Goal: Information Seeking & Learning: Find specific fact

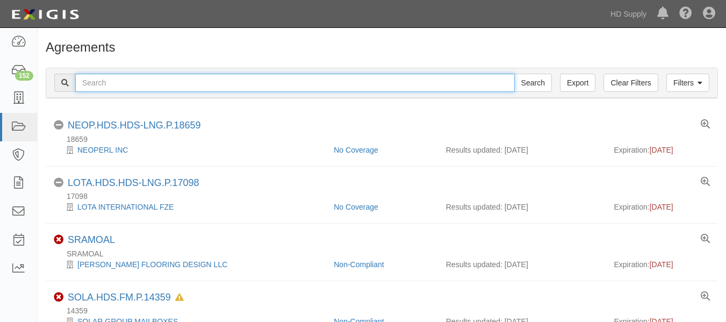
click at [158, 83] on input "text" at bounding box center [295, 83] width 440 height 18
type input "TNZ services LLC"
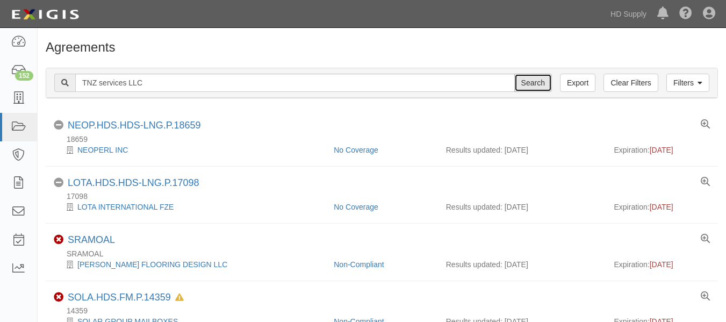
click at [541, 81] on input "Search" at bounding box center [534, 83] width 38 height 18
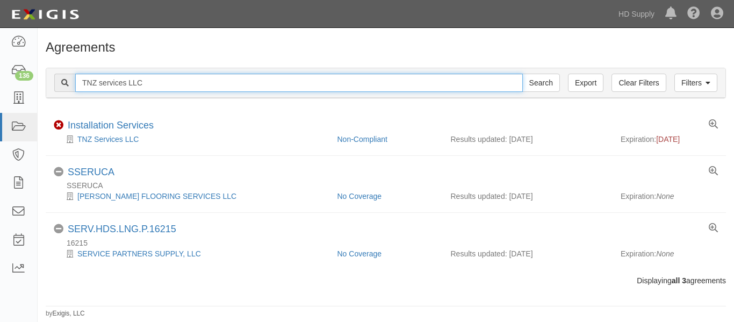
click at [150, 89] on input "TNZ services LLC" at bounding box center [299, 83] width 448 height 18
type input "T"
paste input "Rheia Verve,LLC DBA ALL Best Cabinet"
click at [522, 81] on input "Rheia Verve,LLC DBA ALL Best Cabinet" at bounding box center [299, 83] width 448 height 18
type input "Rheia Verve,LLC DBA ALL Best Cabinet"
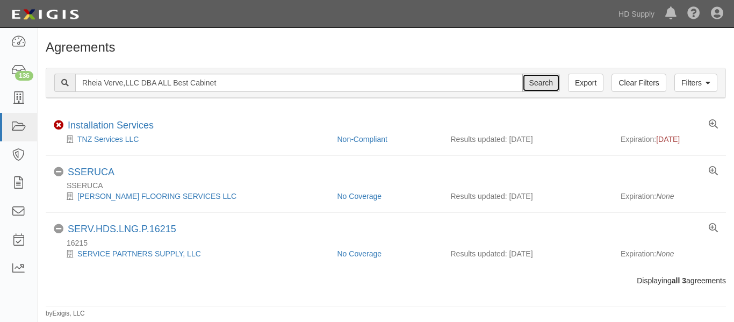
click at [533, 83] on input "Search" at bounding box center [542, 83] width 38 height 18
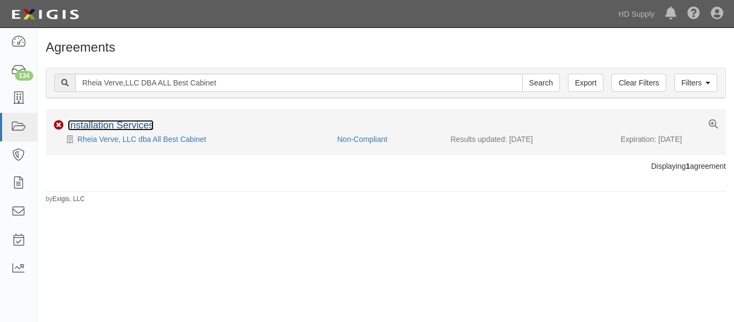
click at [110, 127] on link "Installation Services" at bounding box center [111, 125] width 86 height 11
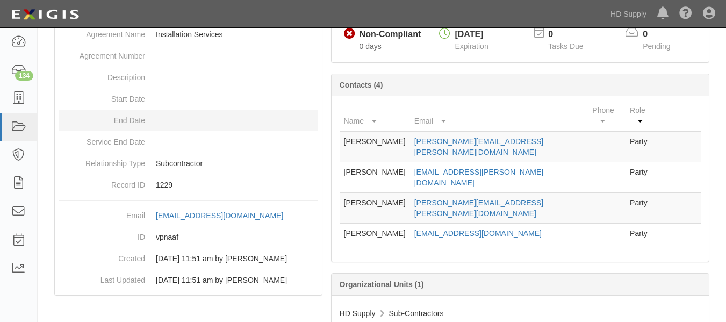
scroll to position [127, 0]
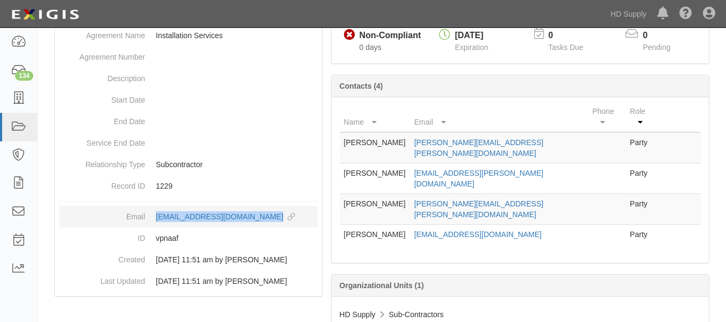
drag, startPoint x: 152, startPoint y: 221, endPoint x: 311, endPoint y: 225, distance: 159.7
click at [311, 225] on dd "agreement-vpnaaf@hdsupply.complianz.com copy to clipboard" at bounding box center [188, 217] width 259 height 22
copy div "agreement-vpnaaf@hdsupply.complianz.com"
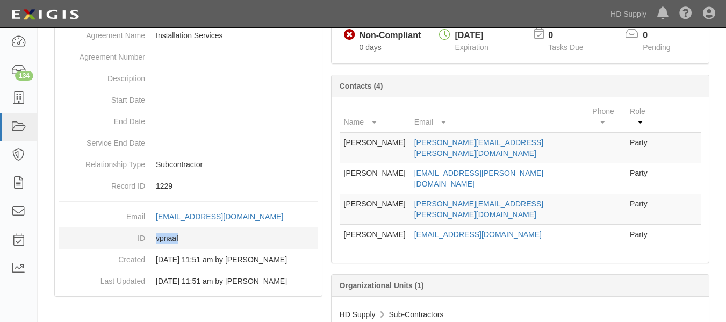
drag, startPoint x: 153, startPoint y: 252, endPoint x: 182, endPoint y: 251, distance: 29.1
click at [182, 249] on dd "vpnaaf" at bounding box center [188, 238] width 259 height 22
copy dd "vpnaaf"
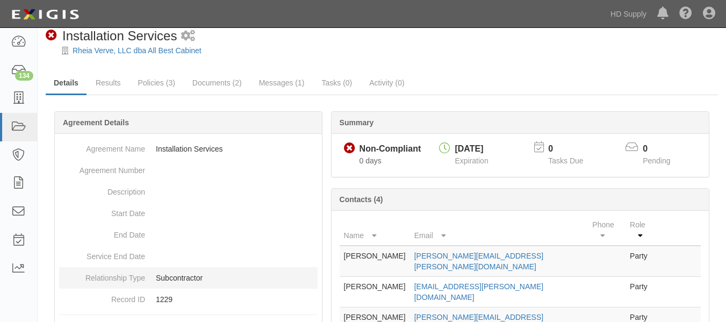
scroll to position [0, 0]
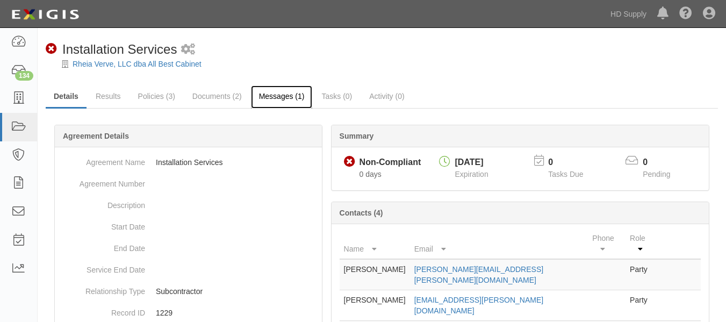
click at [271, 99] on link "Messages (1)" at bounding box center [282, 96] width 62 height 23
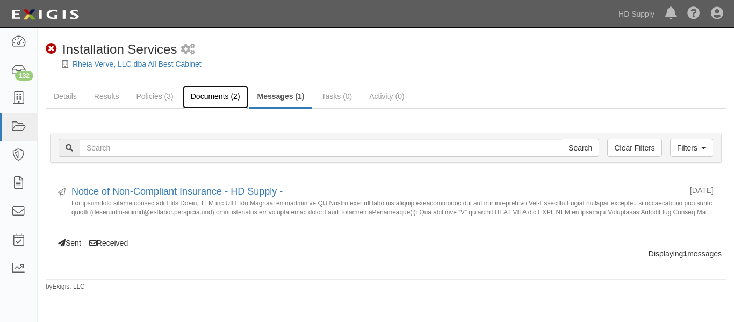
click at [201, 107] on link "Documents (2)" at bounding box center [216, 96] width 66 height 23
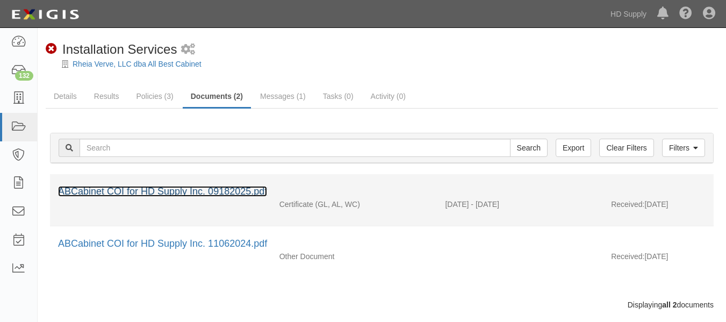
click at [168, 194] on link "ABCabinet COI for HD Supply Inc. 09182025.pdf" at bounding box center [162, 191] width 209 height 11
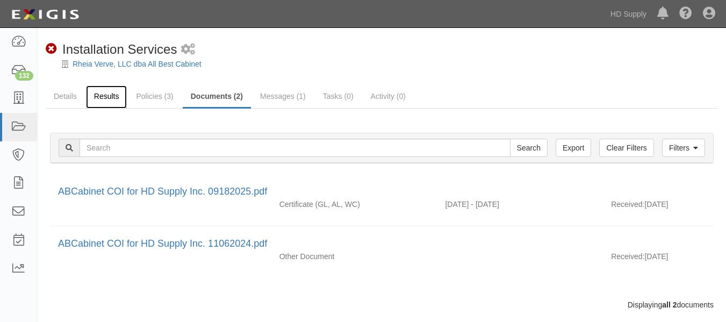
click at [108, 95] on link "Results" at bounding box center [106, 96] width 41 height 23
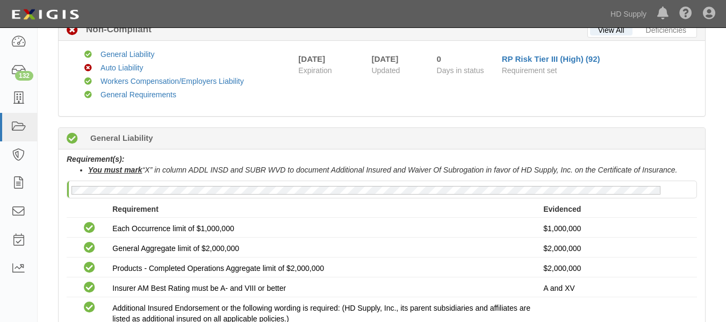
scroll to position [104, 0]
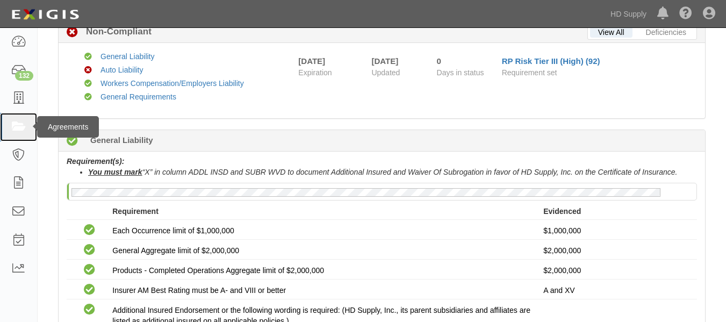
click at [22, 126] on icon at bounding box center [18, 127] width 15 height 12
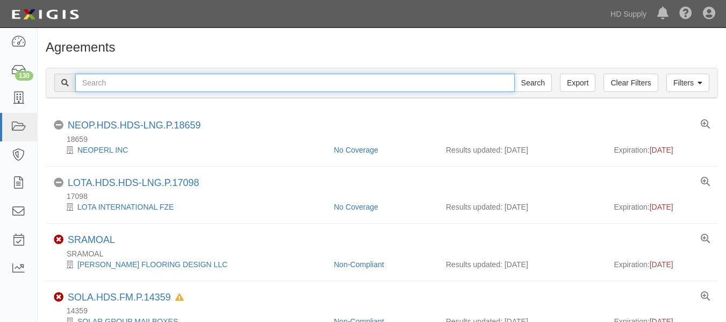
click at [109, 84] on input "text" at bounding box center [295, 83] width 440 height 18
paste input "Up to Par Heating and Air LLC"
type input "Up to Par Heating and Air LLC"
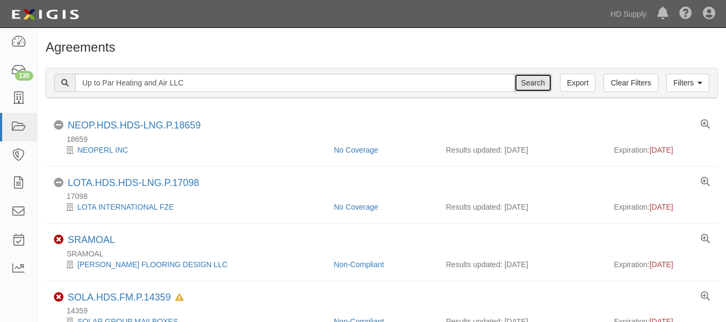
click at [535, 88] on input "Search" at bounding box center [534, 83] width 38 height 18
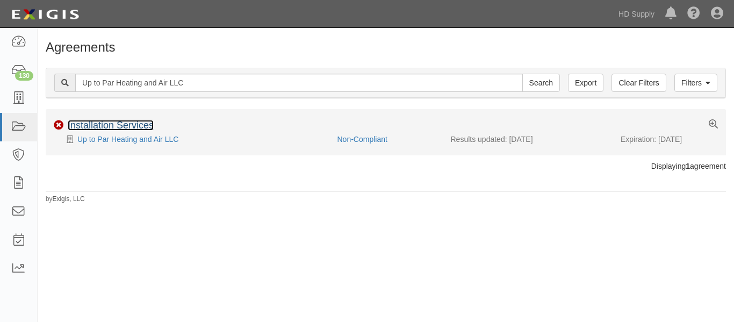
click at [113, 120] on link "Installation Services" at bounding box center [111, 125] width 86 height 11
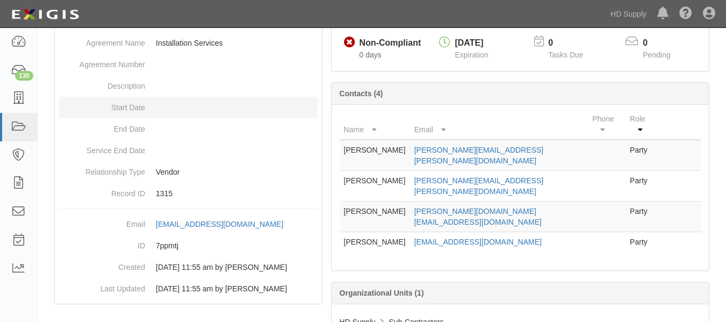
scroll to position [120, 0]
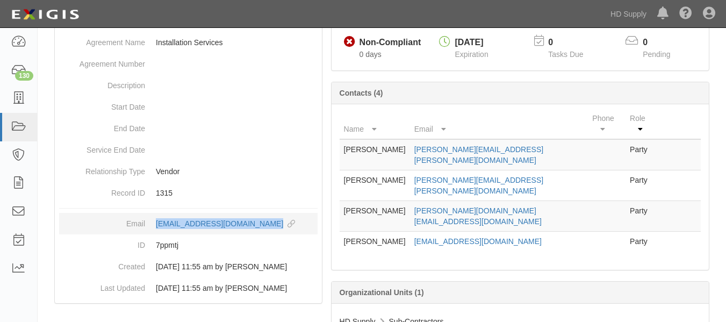
drag, startPoint x: 152, startPoint y: 224, endPoint x: 303, endPoint y: 230, distance: 151.2
click at [303, 230] on dd "[EMAIL_ADDRESS][DOMAIN_NAME] copy to clipboard" at bounding box center [188, 224] width 259 height 22
copy div "[EMAIL_ADDRESS][DOMAIN_NAME]"
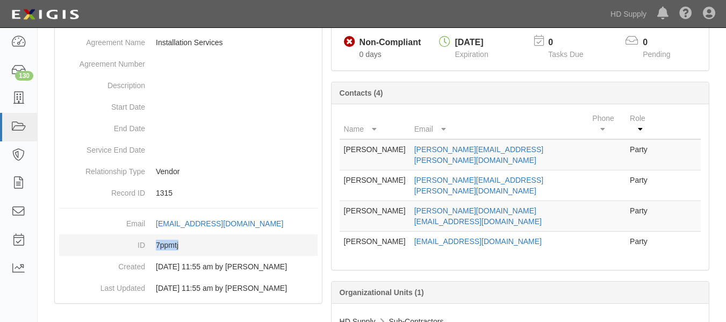
drag, startPoint x: 153, startPoint y: 253, endPoint x: 184, endPoint y: 256, distance: 31.3
click at [184, 256] on dd "7ppmtj" at bounding box center [188, 245] width 259 height 22
copy dd "7ppmtj"
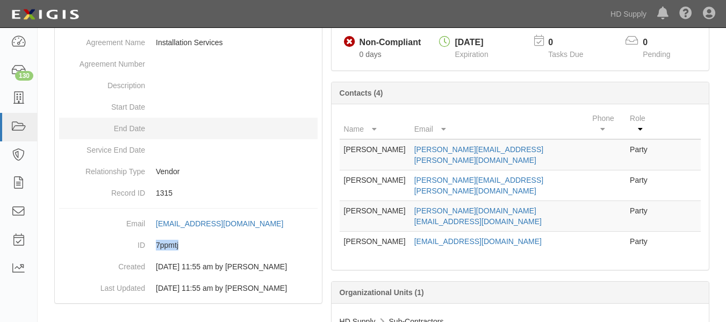
scroll to position [0, 0]
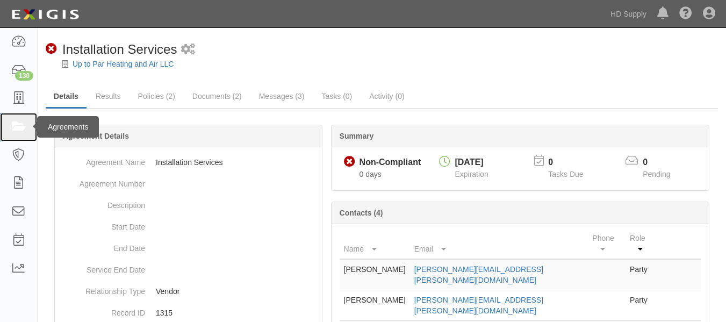
click at [23, 126] on icon at bounding box center [18, 127] width 15 height 12
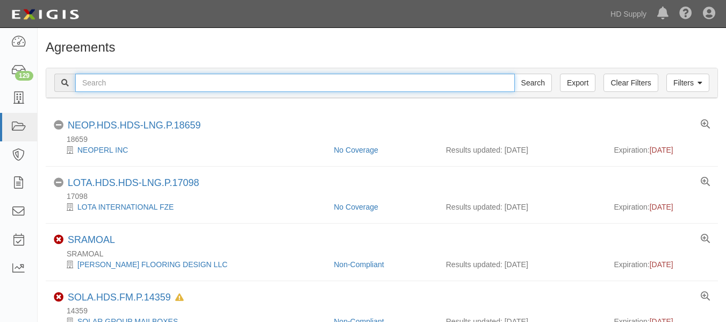
click at [121, 82] on input "text" at bounding box center [295, 83] width 440 height 18
paste input "TP&L Contracting Services"
type input "TP&L Contracting Services"
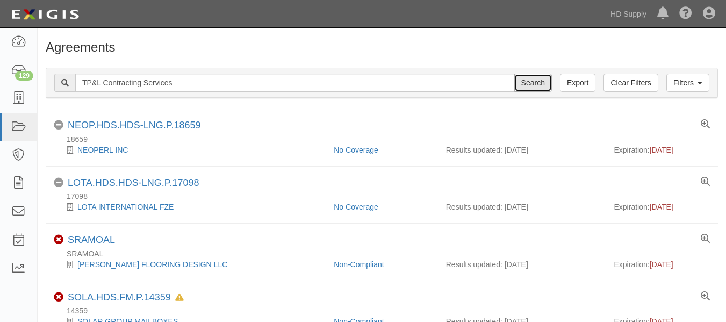
click at [521, 84] on input "Search" at bounding box center [534, 83] width 38 height 18
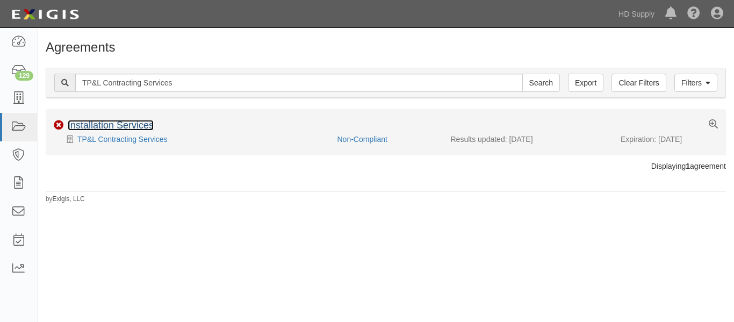
click at [98, 123] on link "Installation Services" at bounding box center [111, 125] width 86 height 11
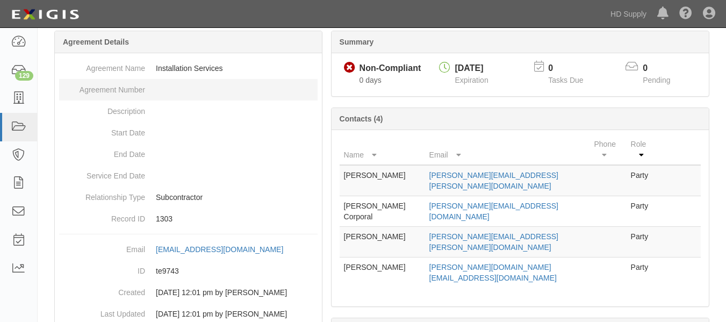
scroll to position [116, 0]
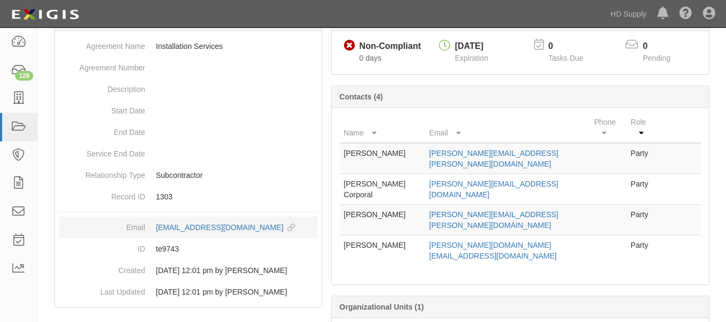
drag, startPoint x: 152, startPoint y: 226, endPoint x: 315, endPoint y: 227, distance: 162.9
click at [315, 227] on dd "agreement-te9743@hdsupply.complianz.com copy to clipboard" at bounding box center [188, 228] width 259 height 22
copy div "agreement-te9743@hdsupply.complianz.com"
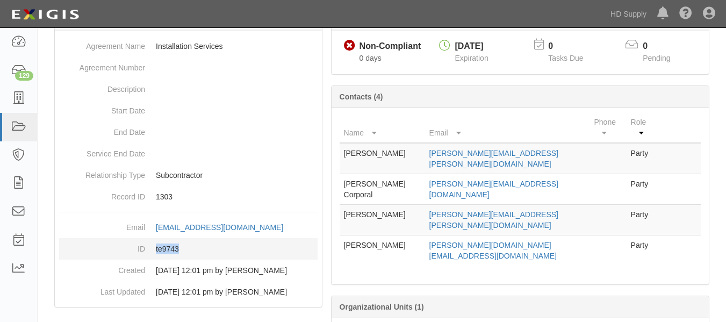
drag, startPoint x: 149, startPoint y: 262, endPoint x: 189, endPoint y: 262, distance: 40.3
click at [189, 260] on dd "te9743" at bounding box center [188, 249] width 259 height 22
copy dd "te9743"
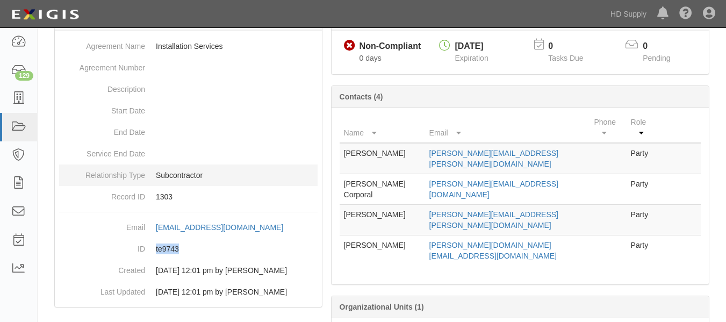
scroll to position [0, 0]
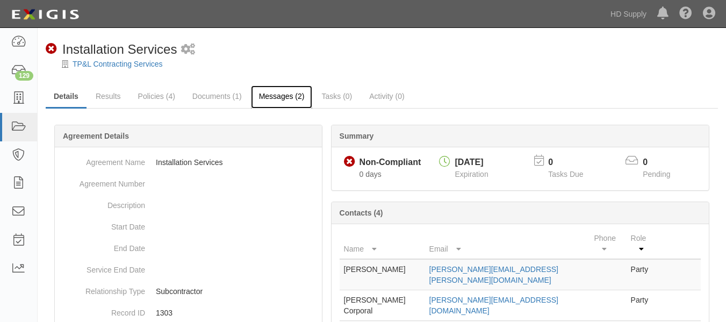
click at [274, 99] on link "Messages (2)" at bounding box center [282, 96] width 62 height 23
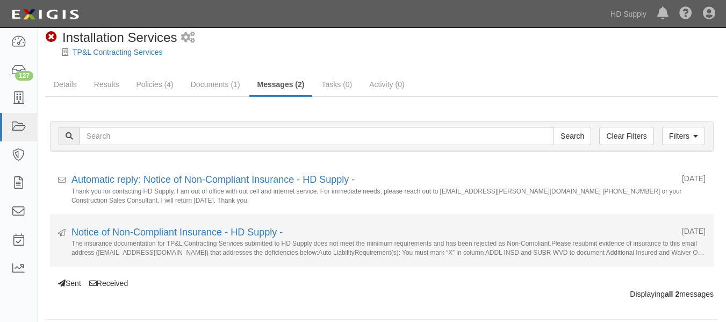
scroll to position [22, 0]
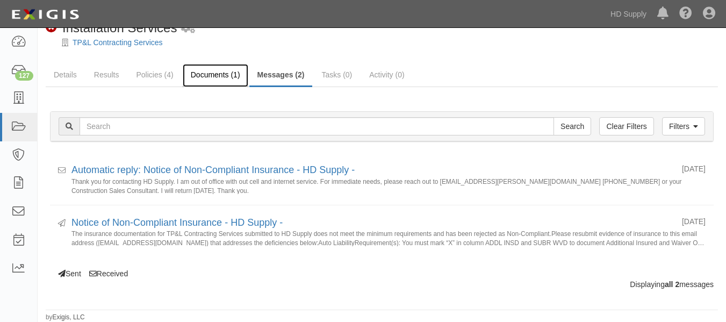
click at [200, 85] on link "Documents (1)" at bounding box center [216, 75] width 66 height 23
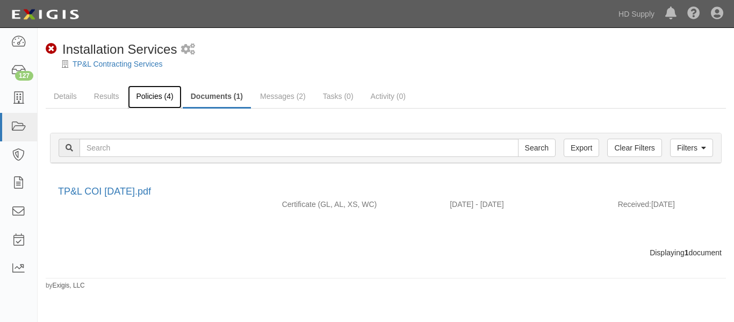
click at [149, 101] on link "Policies (4)" at bounding box center [154, 96] width 53 height 23
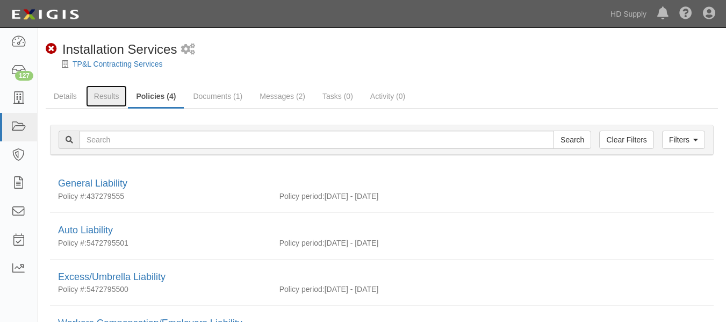
click at [104, 97] on link "Results" at bounding box center [106, 96] width 41 height 22
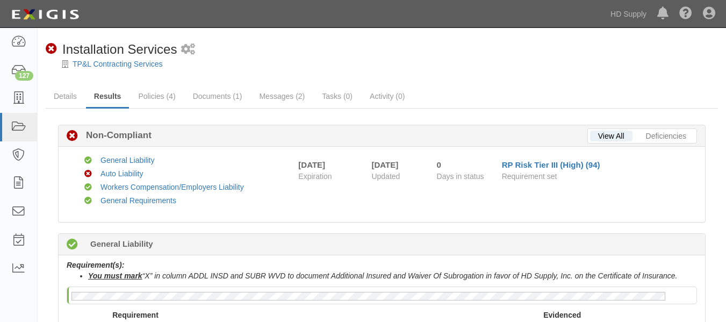
scroll to position [1, 0]
click at [274, 97] on link "Messages (2)" at bounding box center [282, 96] width 62 height 23
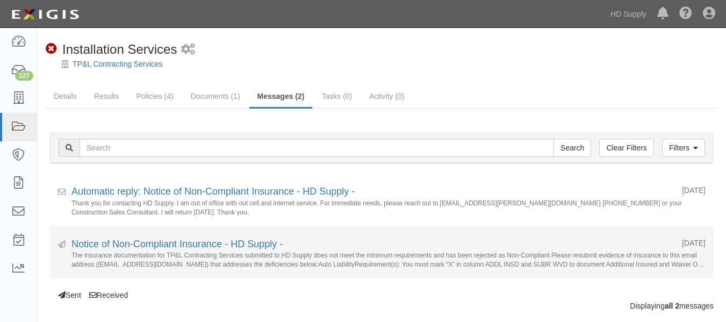
scroll to position [22, 0]
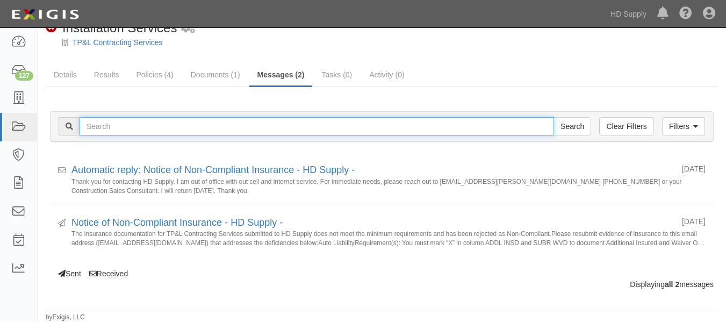
click at [125, 125] on input "text" at bounding box center [317, 126] width 475 height 18
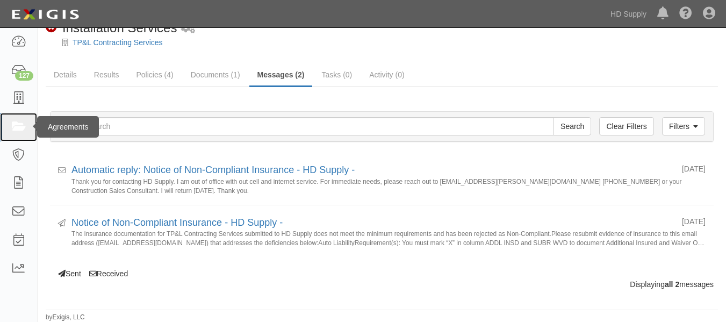
click at [16, 127] on icon at bounding box center [18, 127] width 15 height 12
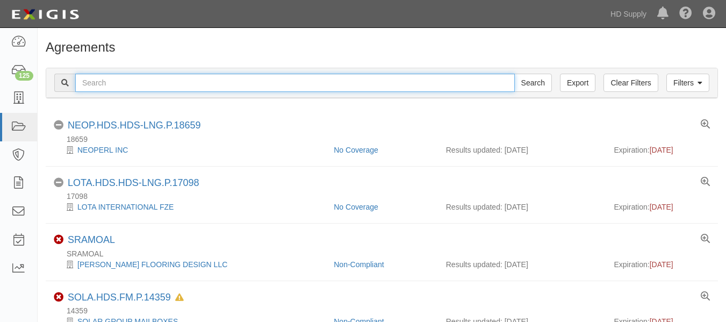
click at [100, 87] on input "text" at bounding box center [295, 83] width 440 height 18
paste input "Noble Air Solutions"
type input "Noble Air Solutions"
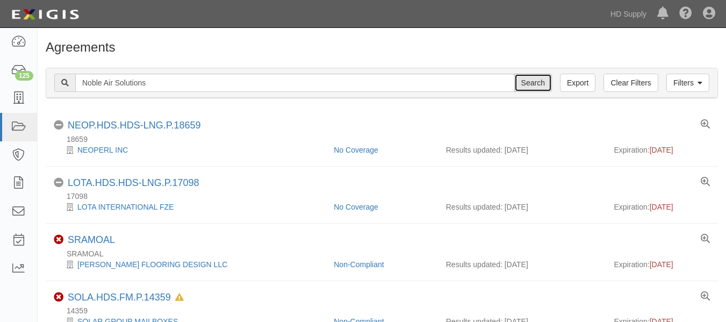
click at [532, 81] on input "Search" at bounding box center [534, 83] width 38 height 18
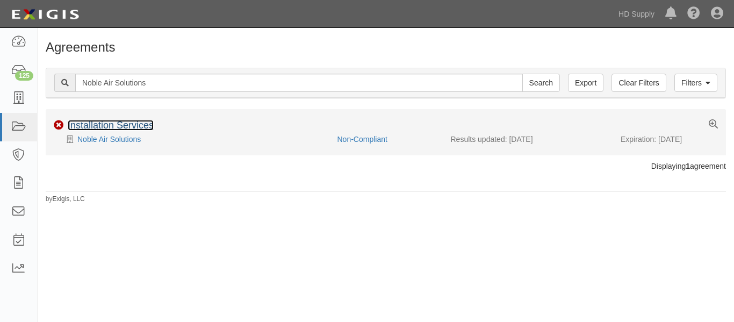
click at [142, 120] on link "Installation Services" at bounding box center [111, 125] width 86 height 11
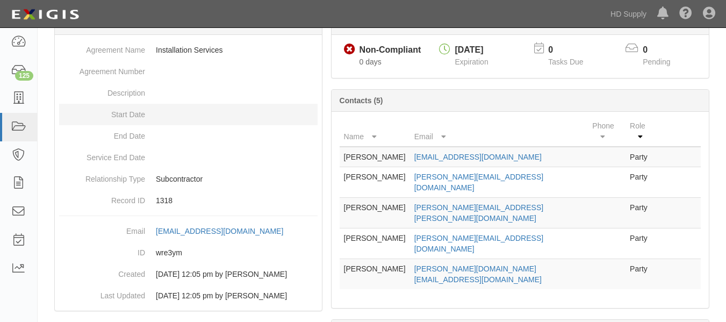
scroll to position [112, 0]
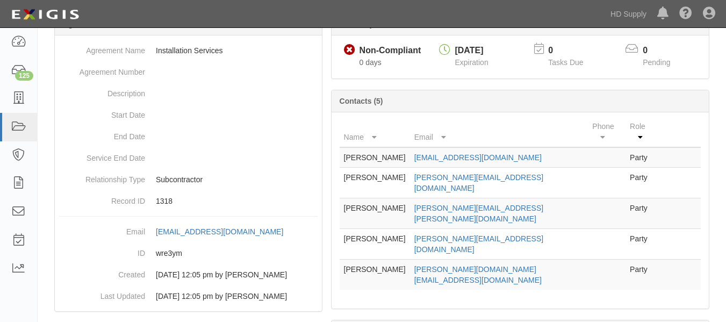
drag, startPoint x: 153, startPoint y: 230, endPoint x: 318, endPoint y: 232, distance: 164.5
click at [318, 232] on div "Agreement Name Installation Services Agreement Number Description Start Date En…" at bounding box center [188, 173] width 267 height 276
copy div "[EMAIL_ADDRESS][DOMAIN_NAME]"
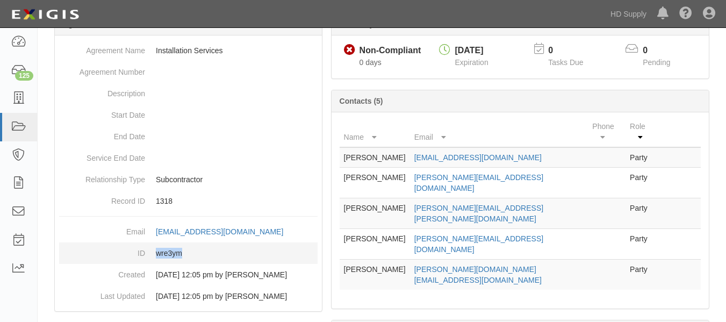
drag, startPoint x: 153, startPoint y: 266, endPoint x: 192, endPoint y: 268, distance: 39.8
click at [192, 264] on dd "wre3ym" at bounding box center [188, 253] width 259 height 22
copy dd "wre3ym"
